Goal: Navigation & Orientation: Understand site structure

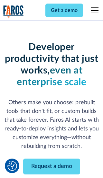
scroll to position [78, 0]
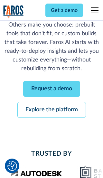
click at [52, 89] on link "Request a demo" at bounding box center [51, 89] width 57 height 16
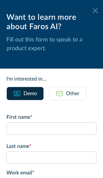
click at [96, 11] on icon at bounding box center [95, 10] width 5 height 5
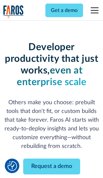
scroll to position [99, 0]
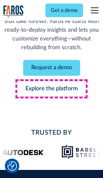
click at [52, 89] on link "Explore the platform" at bounding box center [51, 89] width 69 height 16
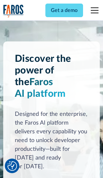
scroll to position [4856, 0]
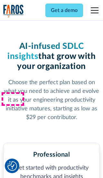
scroll to position [1002, 0]
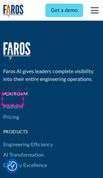
click at [13, 102] on link "Platform" at bounding box center [13, 107] width 20 height 10
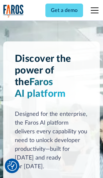
scroll to position [5063, 0]
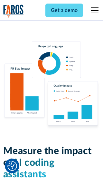
scroll to position [3996, 0]
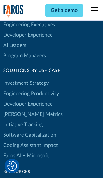
click at [19, 109] on link "[PERSON_NAME] Metrics" at bounding box center [33, 114] width 60 height 10
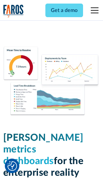
scroll to position [2830, 0]
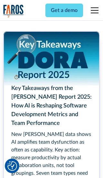
scroll to position [2914, 0]
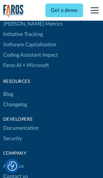
click at [15, 99] on link "Changelog" at bounding box center [15, 104] width 24 height 10
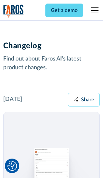
scroll to position [7808, 0]
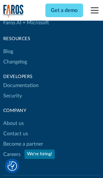
click at [13, 118] on link "About us" at bounding box center [13, 123] width 21 height 10
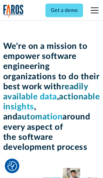
scroll to position [2229, 0]
